Goal: Communication & Community: Answer question/provide support

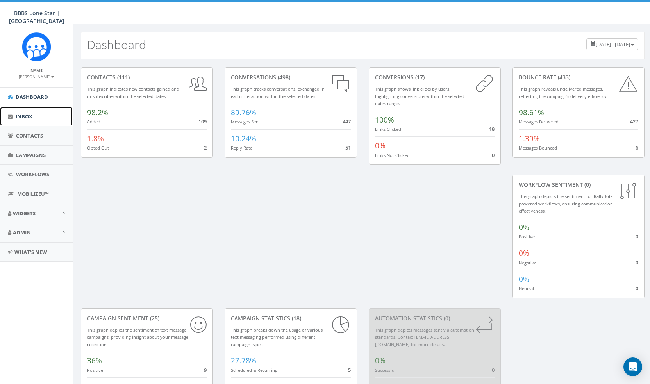
click at [23, 118] on span "Inbox" at bounding box center [24, 116] width 17 height 7
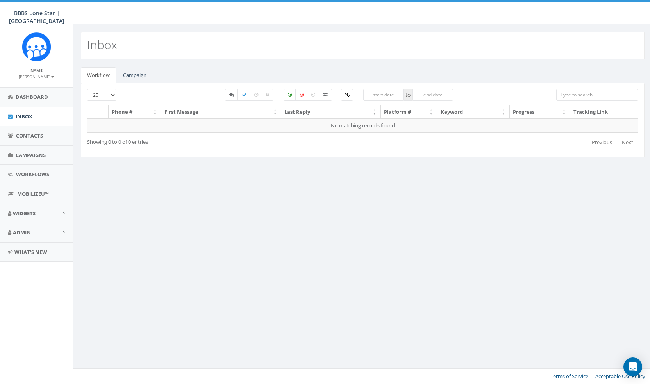
select select
click at [130, 73] on link "Campaign" at bounding box center [135, 75] width 36 height 16
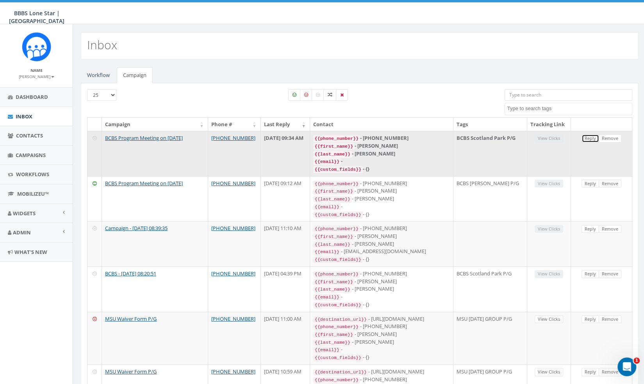
click at [593, 142] on link "Reply" at bounding box center [591, 138] width 18 height 8
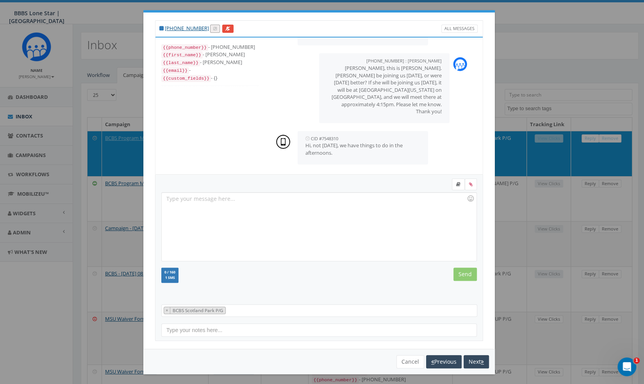
scroll to position [298, 0]
click at [400, 234] on div at bounding box center [319, 227] width 315 height 68
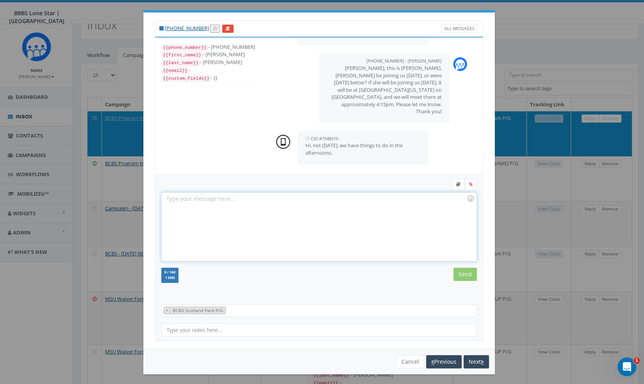
scroll to position [0, 0]
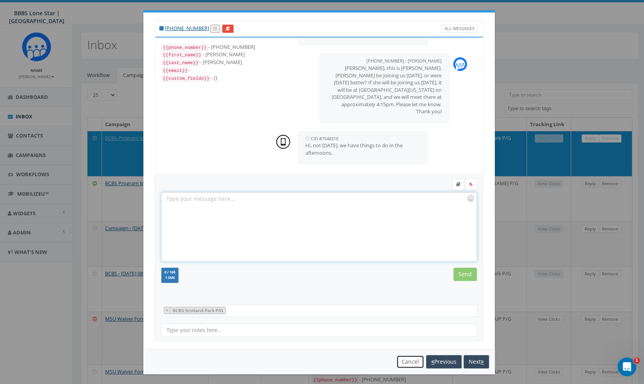
click at [399, 363] on button "Cancel" at bounding box center [411, 361] width 28 height 13
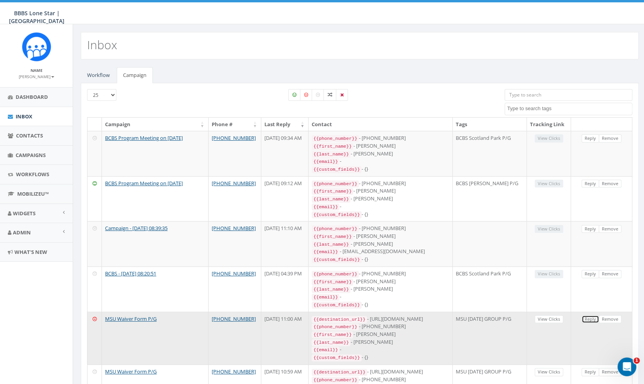
click at [586, 317] on link "Reply" at bounding box center [591, 319] width 18 height 8
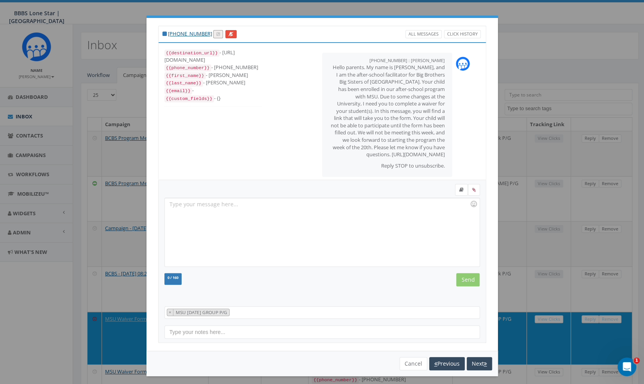
scroll to position [48, 0]
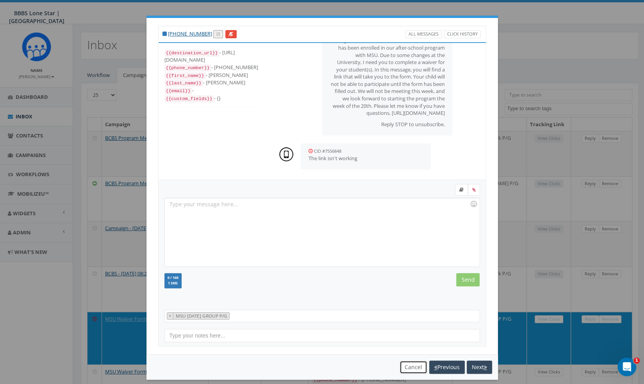
click at [416, 367] on button "Cancel" at bounding box center [414, 367] width 28 height 13
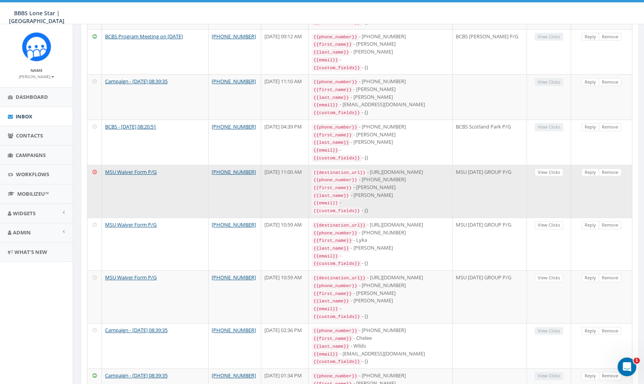
scroll to position [0, 0]
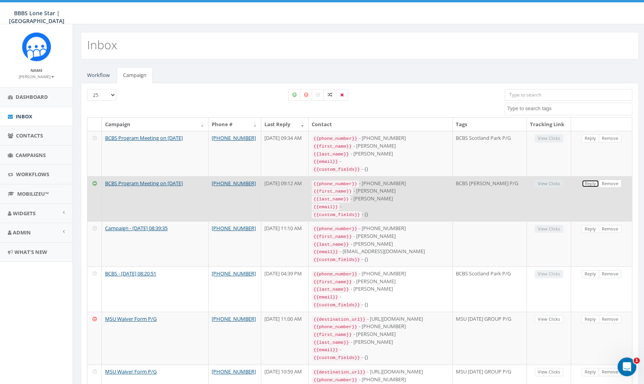
click at [593, 186] on link "Reply" at bounding box center [591, 184] width 18 height 8
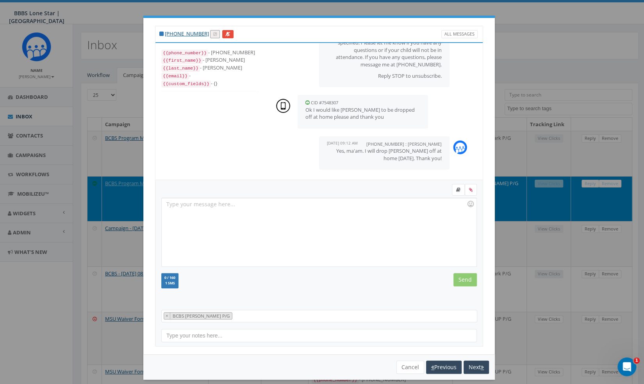
scroll to position [82, 0]
click at [398, 365] on button "Cancel" at bounding box center [411, 367] width 28 height 13
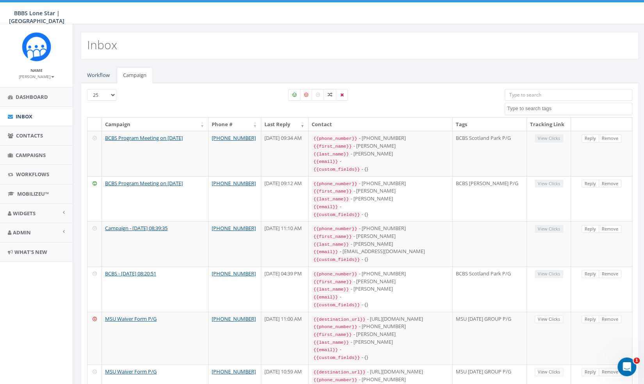
click at [244, 52] on div "Inbox" at bounding box center [360, 45] width 558 height 27
